Goal: Task Accomplishment & Management: Use online tool/utility

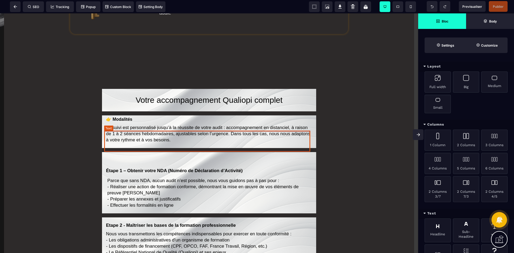
scroll to position [455, 0]
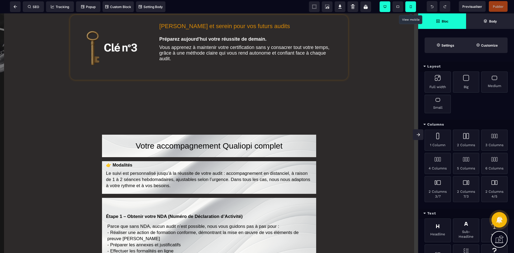
click at [412, 4] on span at bounding box center [410, 6] width 11 height 11
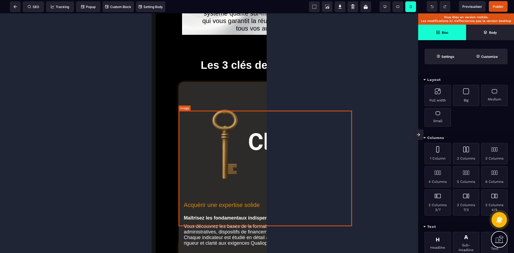
scroll to position [482, 0]
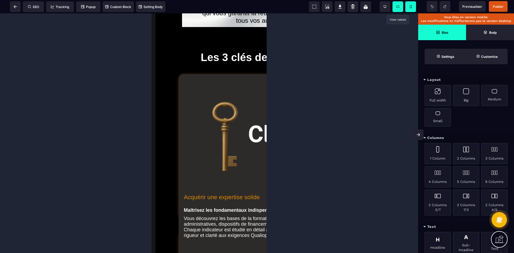
click at [401, 9] on span at bounding box center [397, 6] width 11 height 11
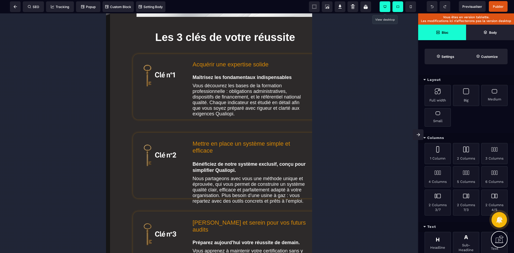
click at [385, 7] on icon at bounding box center [385, 6] width 3 height 3
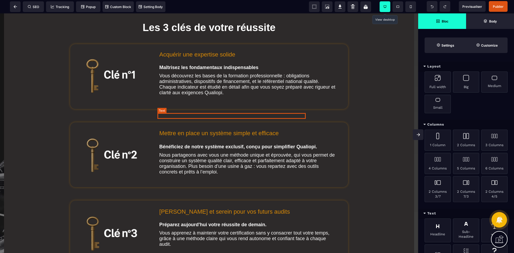
scroll to position [268, 0]
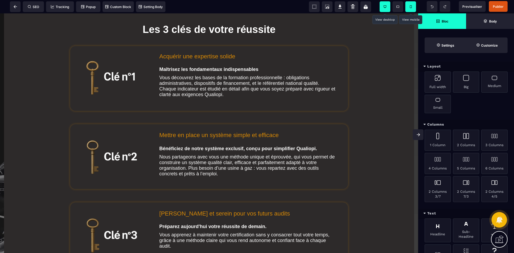
click at [411, 7] on icon at bounding box center [411, 6] width 2 height 3
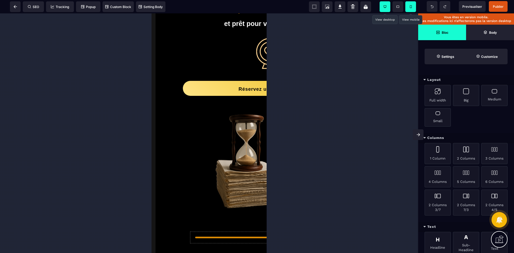
scroll to position [107, 0]
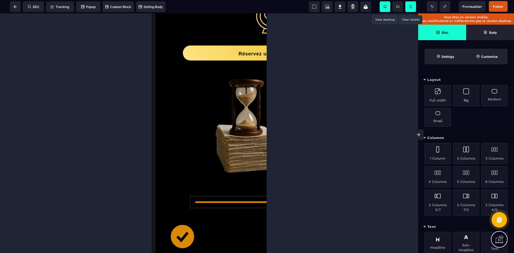
drag, startPoint x: 113, startPoint y: 85, endPoint x: 88, endPoint y: 87, distance: 24.7
click at [88, 87] on div at bounding box center [209, 133] width 418 height 240
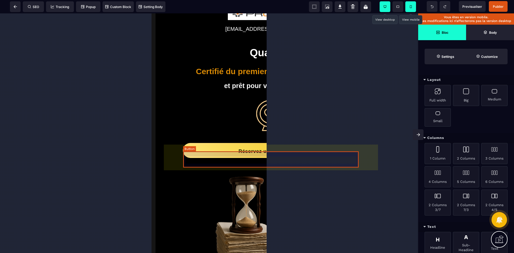
scroll to position [0, 0]
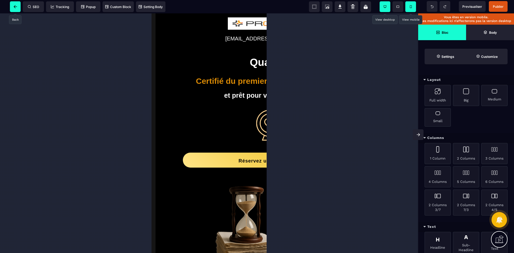
click at [12, 5] on span at bounding box center [15, 6] width 11 height 11
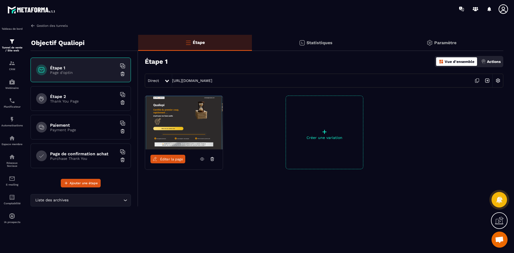
click at [37, 25] on link "Gestion des tunnels" at bounding box center [49, 25] width 37 height 5
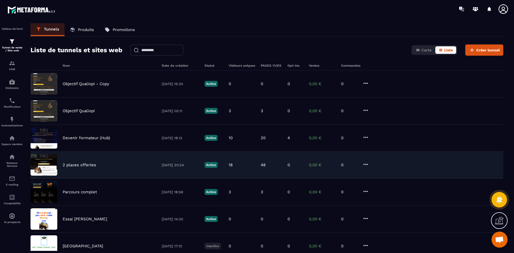
click at [88, 167] on p "2 places offertes" at bounding box center [79, 165] width 33 height 5
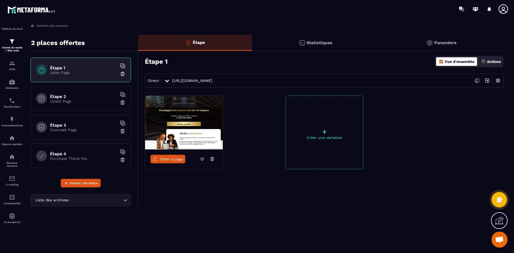
click at [179, 155] on link "Éditer la page" at bounding box center [167, 159] width 35 height 9
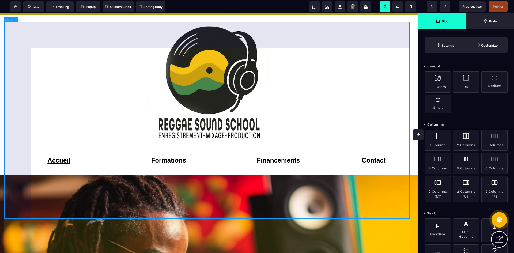
scroll to position [883, 0]
